Goal: Book appointment/travel/reservation

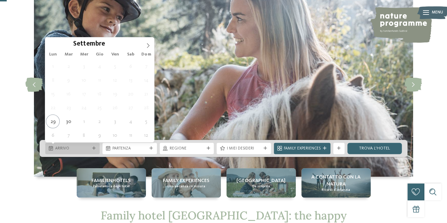
click at [96, 147] on div at bounding box center [94, 149] width 6 height 4
click at [146, 43] on icon at bounding box center [147, 45] width 5 height 5
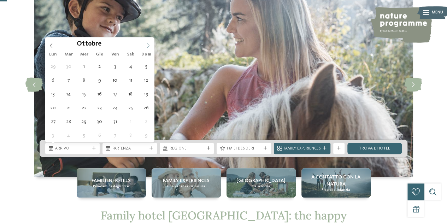
click at [146, 43] on icon at bounding box center [147, 45] width 5 height 5
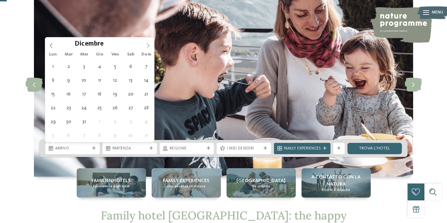
click at [146, 44] on icon at bounding box center [147, 45] width 5 height 5
type input "****"
click at [146, 44] on icon at bounding box center [147, 45] width 5 height 5
type div "[DATE]"
type input "****"
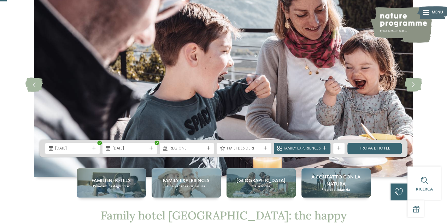
click at [18, 68] on div "slide 2 of 5" at bounding box center [223, 85] width 447 height 184
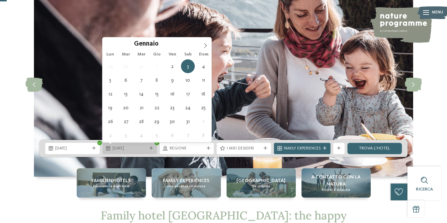
click at [148, 149] on div at bounding box center [151, 149] width 6 height 4
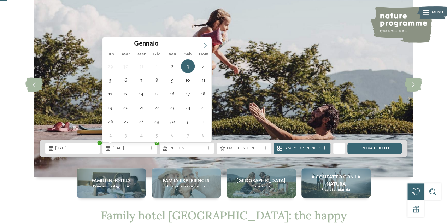
click at [204, 44] on icon at bounding box center [205, 45] width 5 height 5
click at [110, 43] on div "Gennaio ****" at bounding box center [156, 43] width 109 height 12
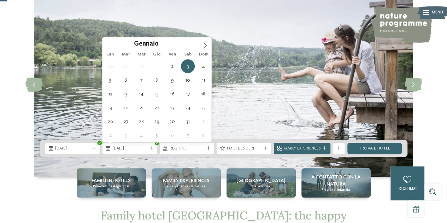
type div "[DATE]"
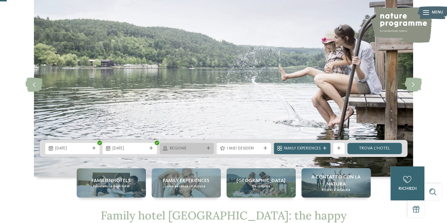
click at [206, 149] on icon at bounding box center [208, 149] width 4 height 4
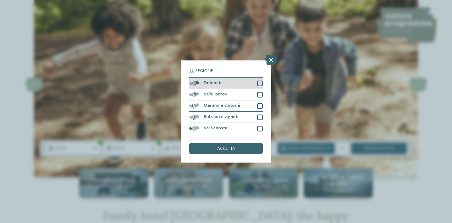
click at [258, 84] on div at bounding box center [260, 84] width 6 height 6
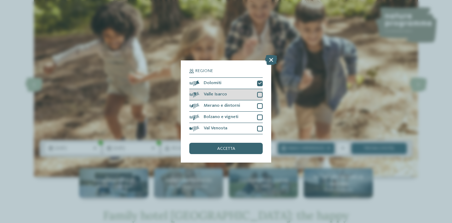
click at [258, 94] on div at bounding box center [260, 95] width 6 height 6
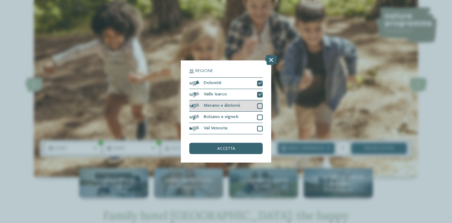
click at [258, 106] on div at bounding box center [260, 106] width 6 height 6
click at [260, 114] on div "Bolzano e vigneti" at bounding box center [225, 117] width 73 height 11
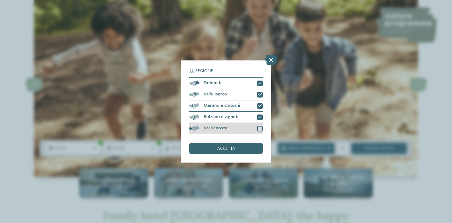
click at [260, 128] on div at bounding box center [260, 129] width 6 height 6
click at [238, 150] on div "accetta" at bounding box center [225, 148] width 73 height 11
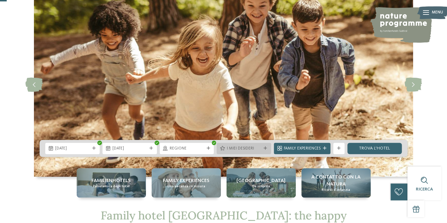
click at [260, 148] on span "I miei desideri" at bounding box center [243, 149] width 35 height 6
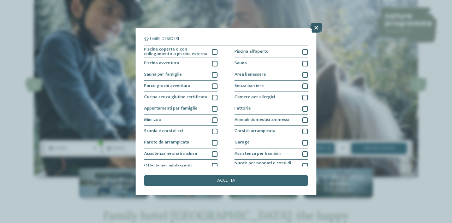
click at [321, 26] on icon at bounding box center [316, 28] width 12 height 10
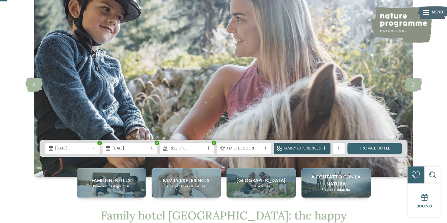
click at [324, 151] on div "Family Experiences" at bounding box center [302, 148] width 56 height 11
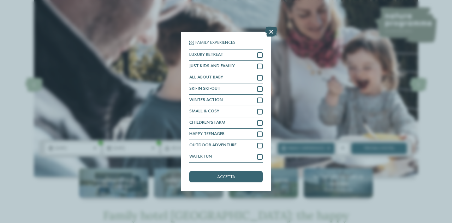
click at [272, 31] on icon at bounding box center [271, 32] width 12 height 10
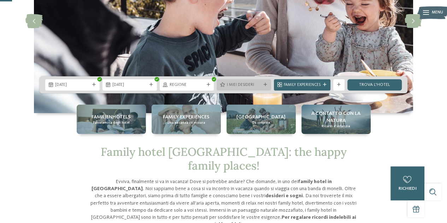
scroll to position [106, 0]
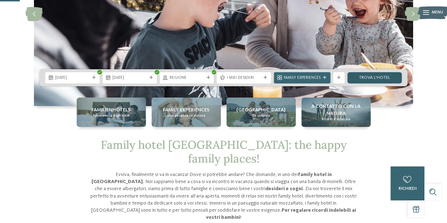
click at [365, 75] on link "trova l’hotel" at bounding box center [374, 77] width 54 height 11
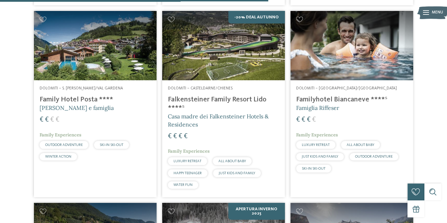
scroll to position [845, 0]
